Goal: Information Seeking & Learning: Learn about a topic

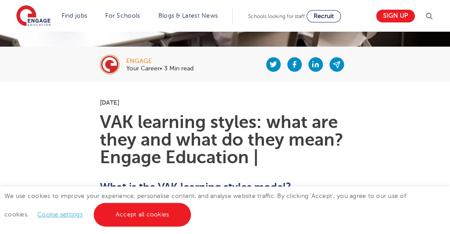
scroll to position [155, 0]
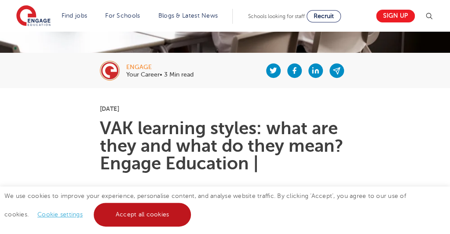
click at [118, 225] on link "Accept all cookies" at bounding box center [143, 215] width 98 height 24
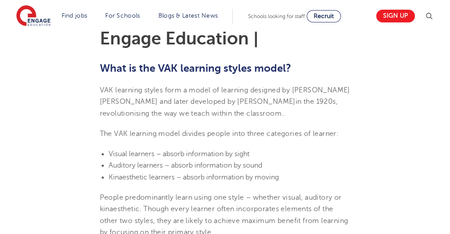
scroll to position [295, 0]
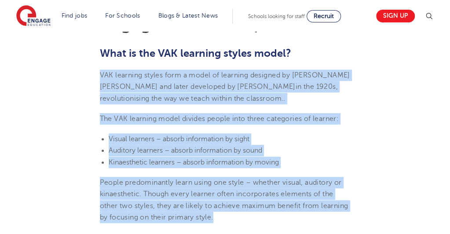
drag, startPoint x: 99, startPoint y: 75, endPoint x: 280, endPoint y: 215, distance: 228.5
click at [195, 80] on p "VAK learning styles form a model of learning designed by [PERSON_NAME] [PERSON_…" at bounding box center [225, 86] width 251 height 35
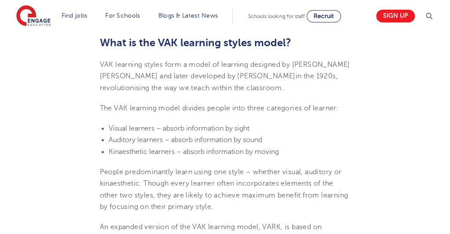
scroll to position [302, 0]
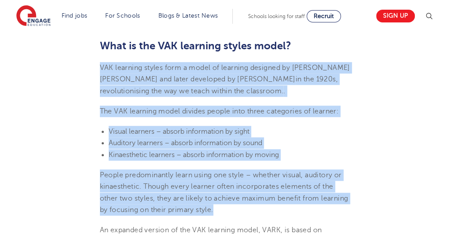
drag, startPoint x: 100, startPoint y: 67, endPoint x: 213, endPoint y: 207, distance: 179.5
click at [237, 188] on span "People predominantly learn using one style – whether visual, auditory or kinaes…" at bounding box center [224, 192] width 248 height 43
drag, startPoint x: 223, startPoint y: 206, endPoint x: 56, endPoint y: 54, distance: 226.6
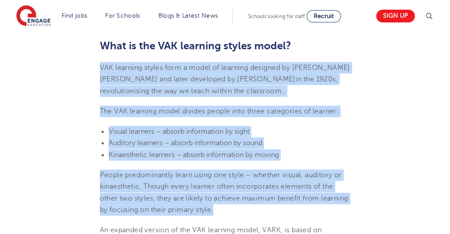
copy section "VAK learning styles form a model of learning designed by [PERSON_NAME] [PERSON_…"
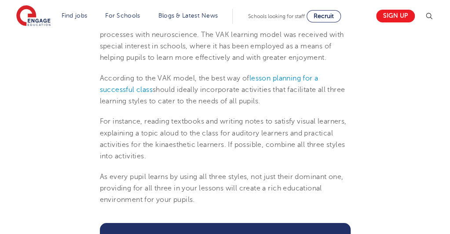
scroll to position [1255, 0]
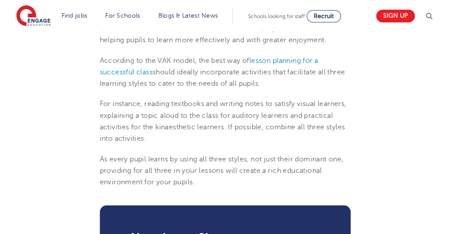
click at [292, 76] on p "According to the VAK model, the best way of lesson planning for a successful cl…" at bounding box center [225, 72] width 251 height 35
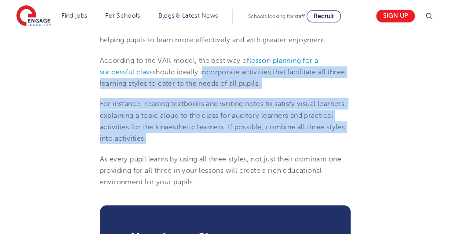
drag, startPoint x: 203, startPoint y: 70, endPoint x: 238, endPoint y: 136, distance: 75.0
click at [233, 120] on p "For instance, reading textbooks and writing notes to satisfy visual learners, e…" at bounding box center [225, 121] width 251 height 46
drag, startPoint x: 203, startPoint y: 70, endPoint x: 237, endPoint y: 141, distance: 78.7
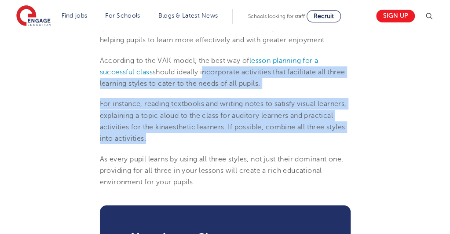
click at [236, 128] on span "For instance, reading textbooks and writing notes to satisfy visual learners, e…" at bounding box center [223, 121] width 247 height 43
drag, startPoint x: 202, startPoint y: 72, endPoint x: 243, endPoint y: 140, distance: 79.5
copy section "incorporate activities that facilitate all three learning styles to cater to th…"
